Goal: Information Seeking & Learning: Learn about a topic

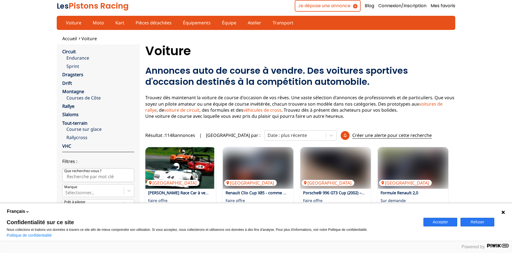
click at [475, 221] on button "Refuser" at bounding box center [477, 222] width 34 height 9
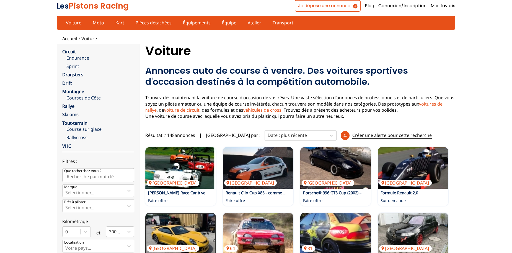
click at [77, 176] on input "Que recherchez-vous ?" at bounding box center [98, 175] width 72 height 14
type input "SIMCA"
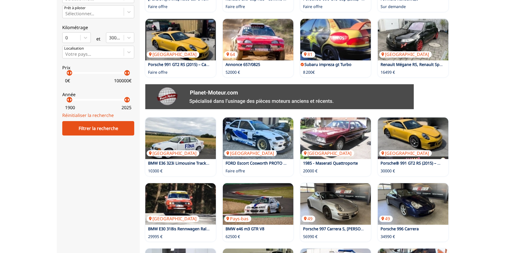
scroll to position [304, 0]
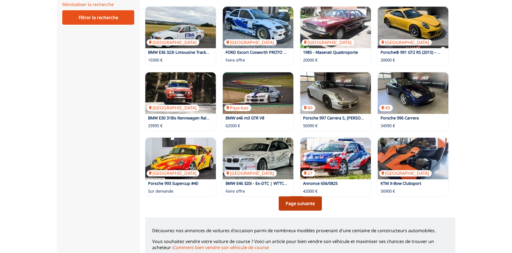
click at [296, 201] on link "Page suivante" at bounding box center [300, 203] width 43 height 14
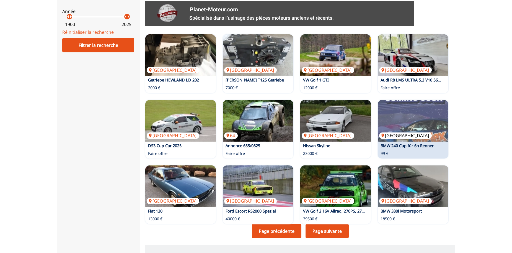
scroll to position [360, 0]
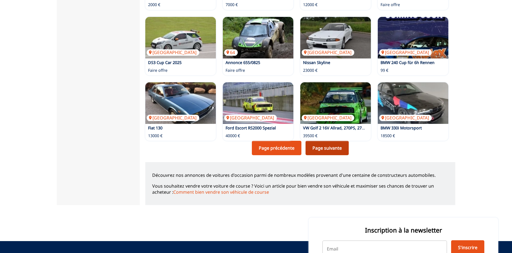
click at [335, 150] on link "Page suivante" at bounding box center [327, 148] width 43 height 14
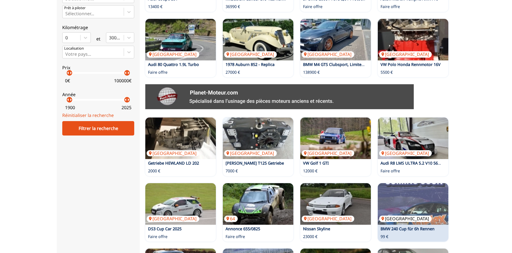
scroll to position [304, 0]
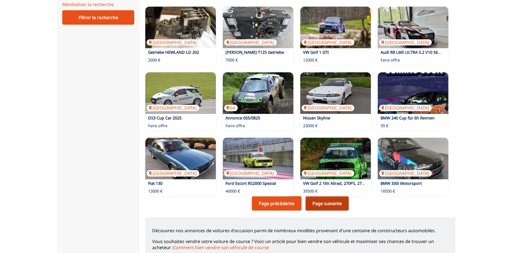
click at [331, 203] on link "Page suivante" at bounding box center [327, 203] width 43 height 14
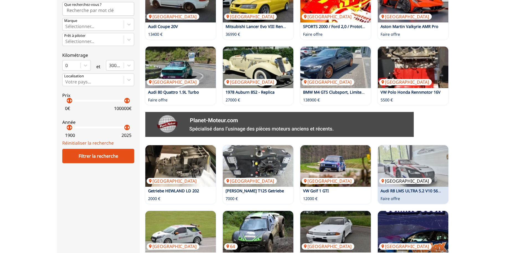
scroll to position [277, 0]
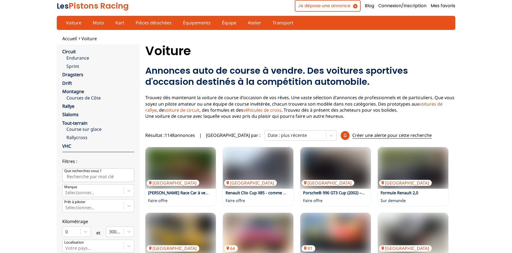
scroll to position [304, 0]
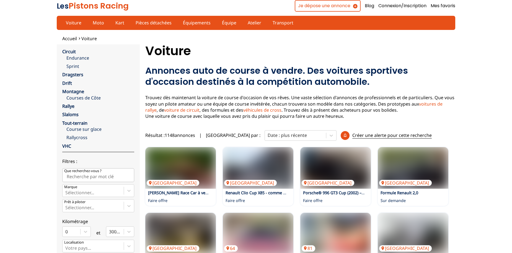
scroll to position [360, 0]
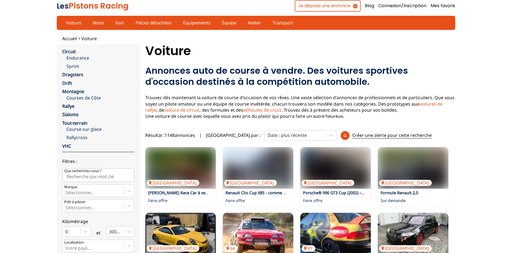
scroll to position [304, 0]
